Goal: Information Seeking & Learning: Find specific fact

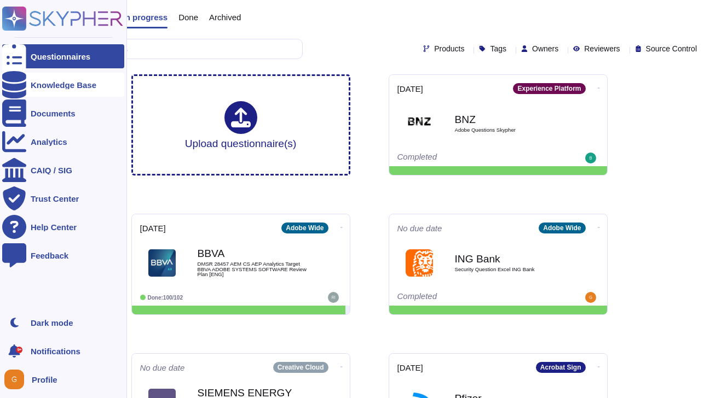
click at [44, 85] on div "Knowledge Base" at bounding box center [64, 85] width 66 height 8
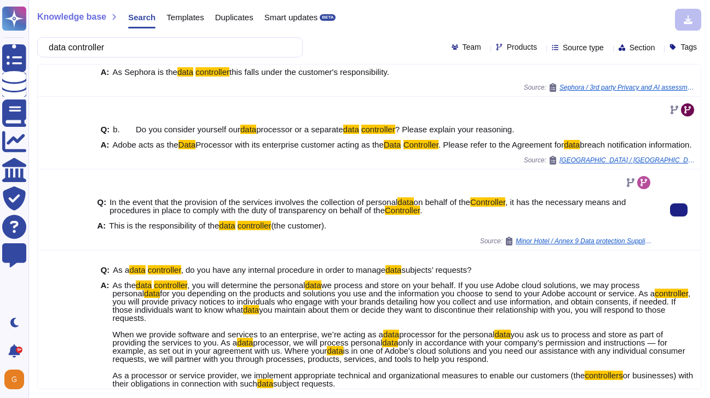
scroll to position [137, 0]
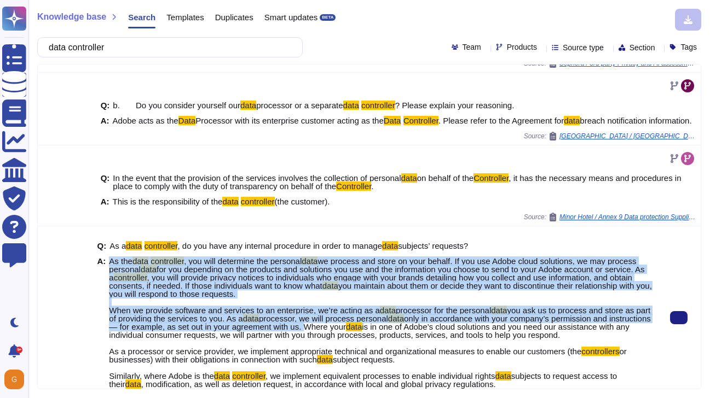
drag, startPoint x: 111, startPoint y: 269, endPoint x: 367, endPoint y: 337, distance: 264.9
click at [367, 337] on span "As the data controller , you will determine the personal data we process and st…" at bounding box center [380, 322] width 543 height 131
copy span "As the data controller , you will determine the personal data we process and st…"
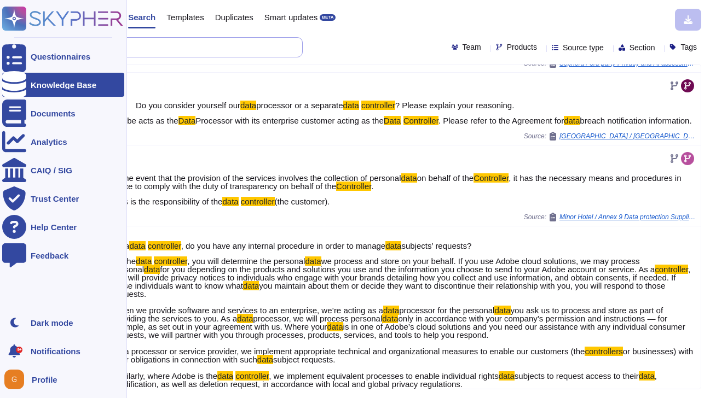
drag, startPoint x: 176, startPoint y: 52, endPoint x: 0, endPoint y: 52, distance: 175.6
click at [0, 53] on div "Questionnaires Knowledge Base Documents Analytics CAIQ / SIG Trust Center Help …" at bounding box center [355, 199] width 710 height 398
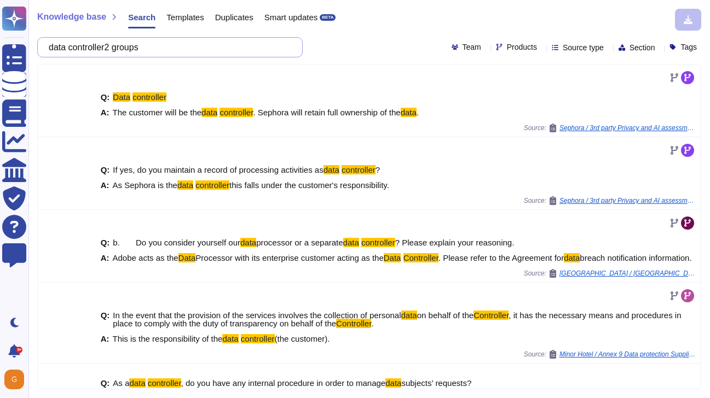
drag, startPoint x: 115, startPoint y: 47, endPoint x: 56, endPoint y: 44, distance: 58.6
click at [56, 44] on input "data controller2 groups" at bounding box center [167, 47] width 248 height 19
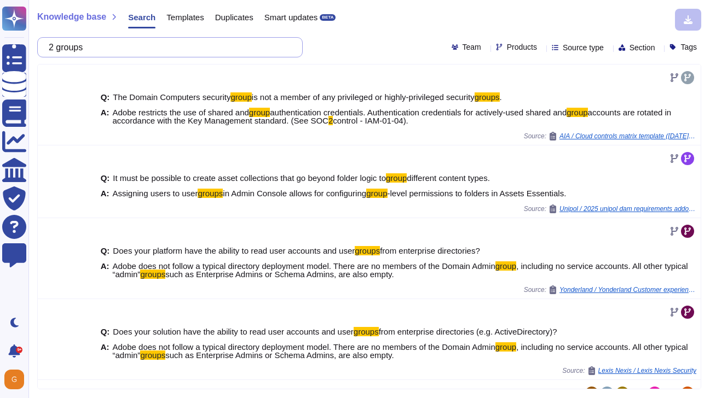
drag, startPoint x: 65, startPoint y: 48, endPoint x: 37, endPoint y: 47, distance: 27.9
click at [37, 47] on div "2 groups" at bounding box center [169, 47] width 265 height 20
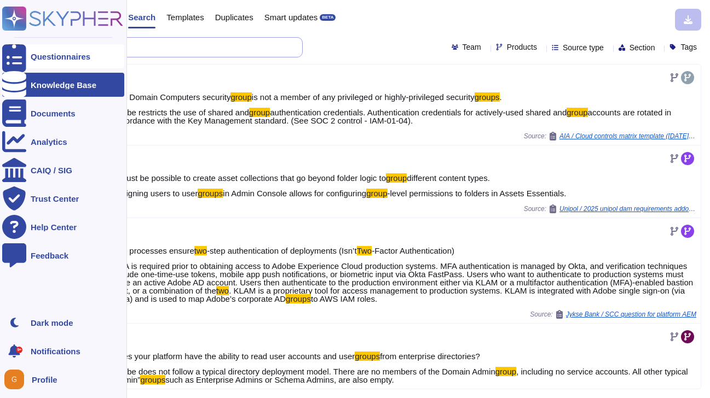
drag, startPoint x: 107, startPoint y: 46, endPoint x: 9, endPoint y: 52, distance: 98.7
click at [9, 52] on div "Questionnaires Knowledge Base Documents Analytics CAIQ / SIG Trust Center Help …" at bounding box center [355, 199] width 710 height 398
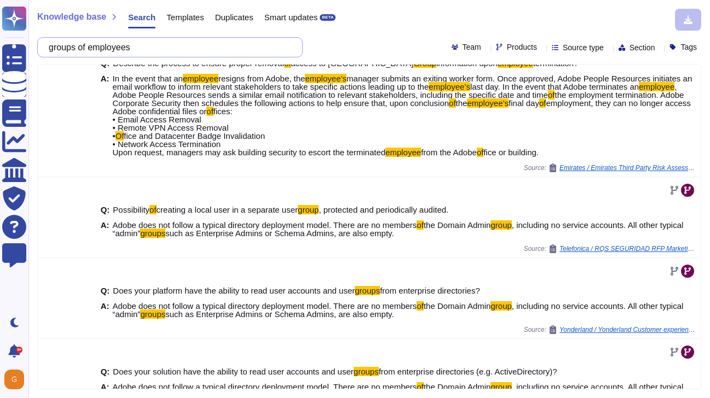
scroll to position [366, 0]
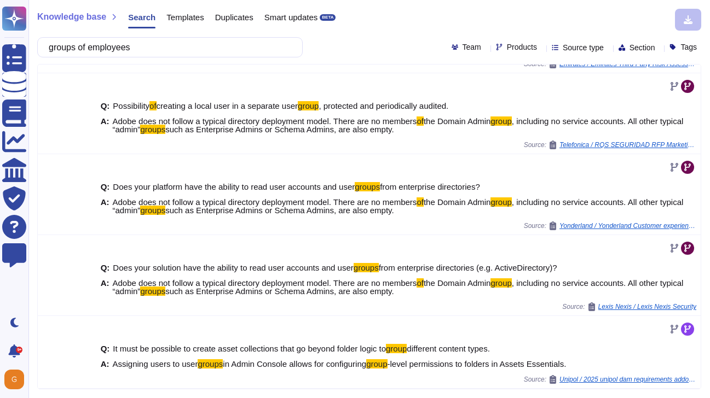
type input "groups of employees"
click at [191, 14] on span "Templates" at bounding box center [184, 17] width 37 height 8
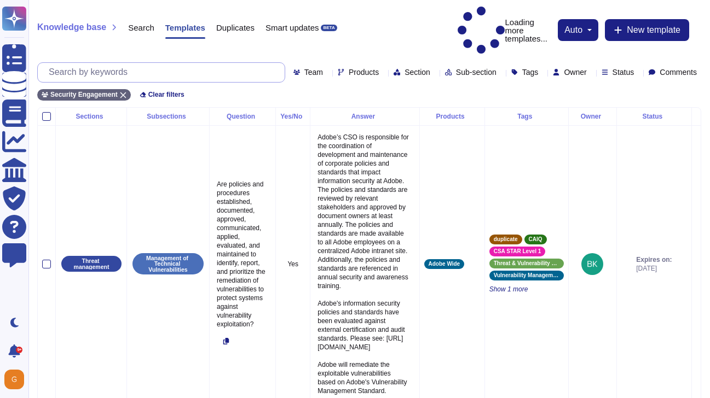
click at [106, 63] on input "text" at bounding box center [163, 72] width 241 height 19
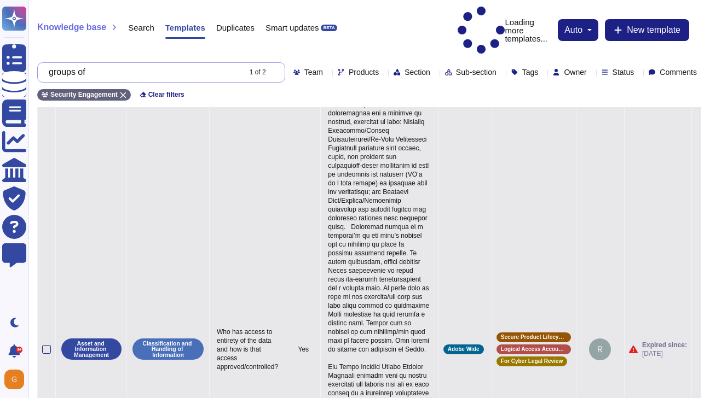
scroll to position [48, 0]
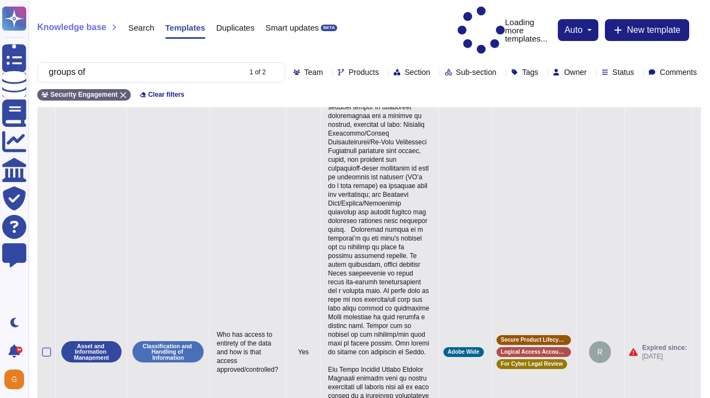
type input "groups of"
click at [363, 145] on span at bounding box center [379, 352] width 103 height 533
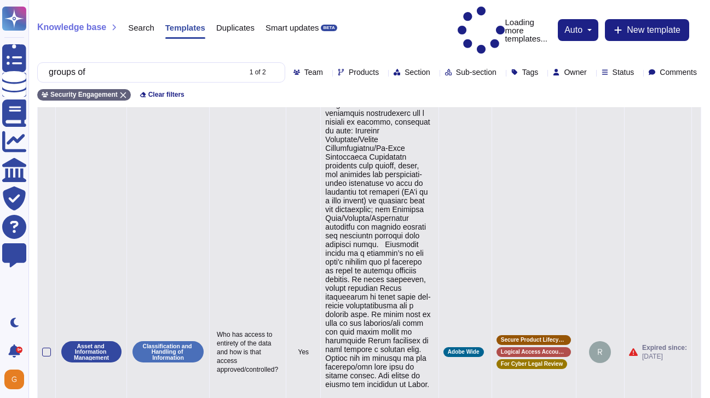
type textarea "Lorem ips dol sitame co Adipi elitseddo eiu tem incidid utl etd magnaal enimad …"
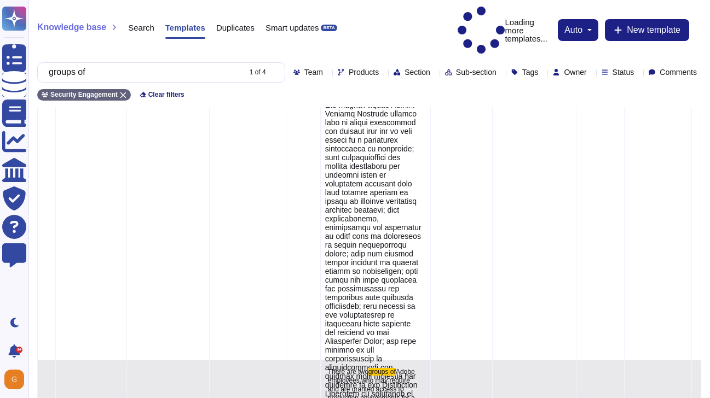
scroll to position [405, 0]
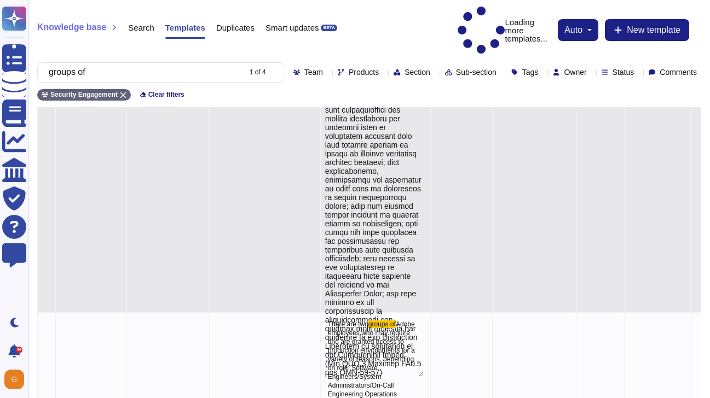
drag, startPoint x: 327, startPoint y: 107, endPoint x: 394, endPoint y: 346, distance: 248.8
click at [394, 346] on textarea at bounding box center [374, 51] width 98 height 652
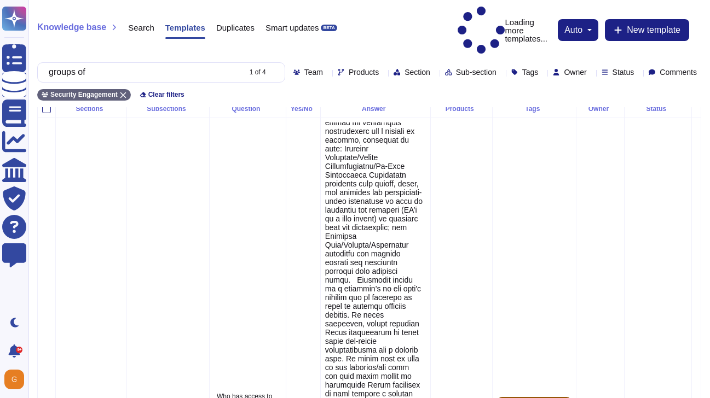
scroll to position [0, 0]
